Goal: Navigation & Orientation: Find specific page/section

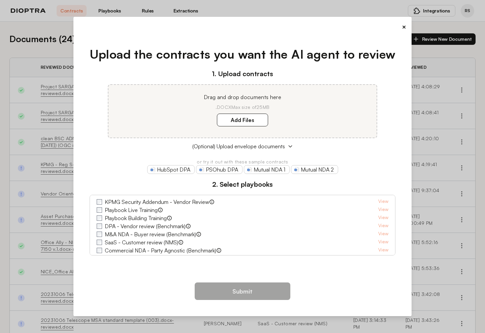
click at [402, 27] on button "×" at bounding box center [404, 26] width 4 height 9
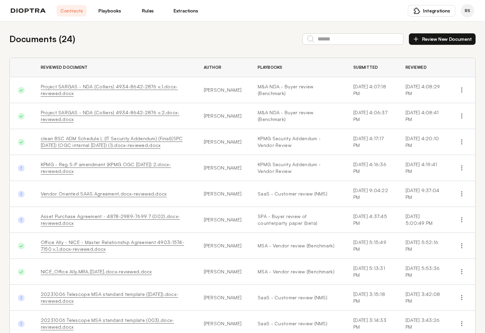
click at [113, 12] on link "Playbooks" at bounding box center [110, 10] width 30 height 11
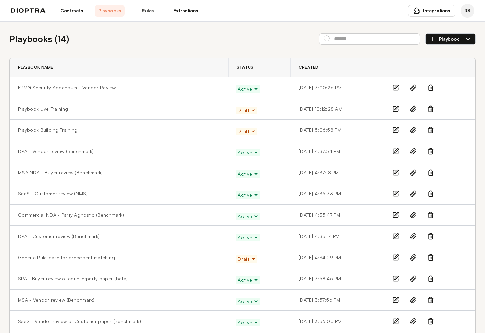
click at [147, 12] on link "Rules" at bounding box center [148, 10] width 30 height 11
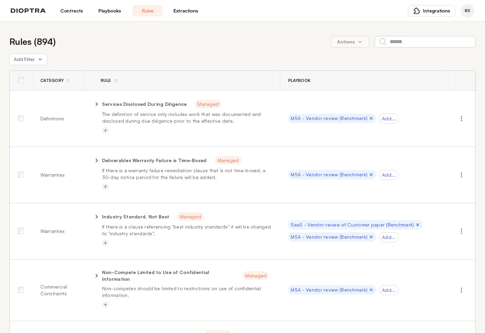
click at [188, 12] on link "Extractions" at bounding box center [186, 10] width 30 height 11
